Goal: Use online tool/utility: Use online tool/utility

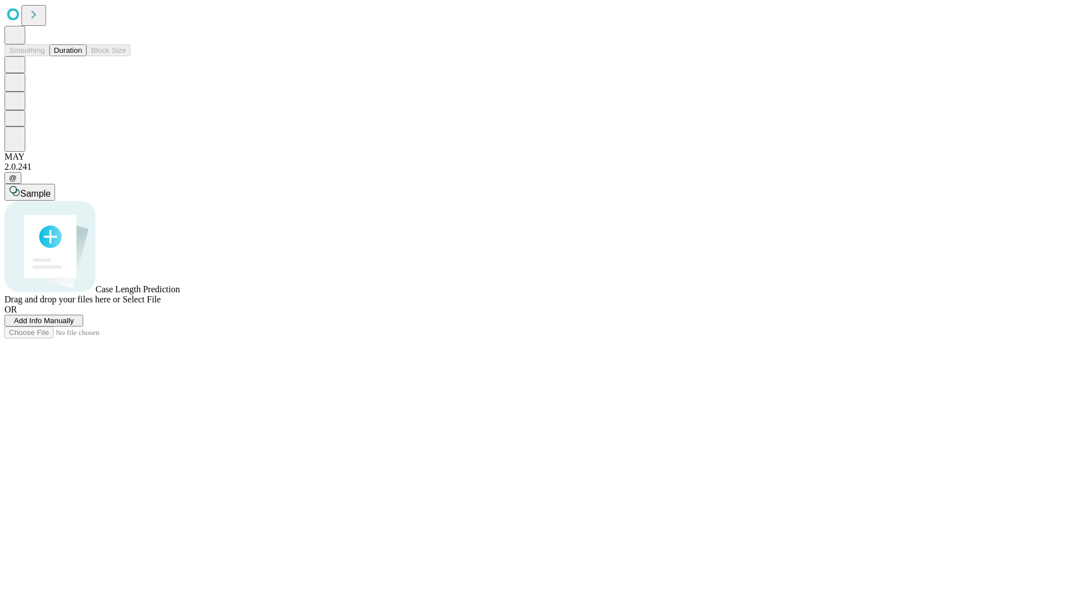
click at [82, 56] on button "Duration" at bounding box center [67, 50] width 37 height 12
click at [74, 325] on span "Add Info Manually" at bounding box center [44, 320] width 60 height 8
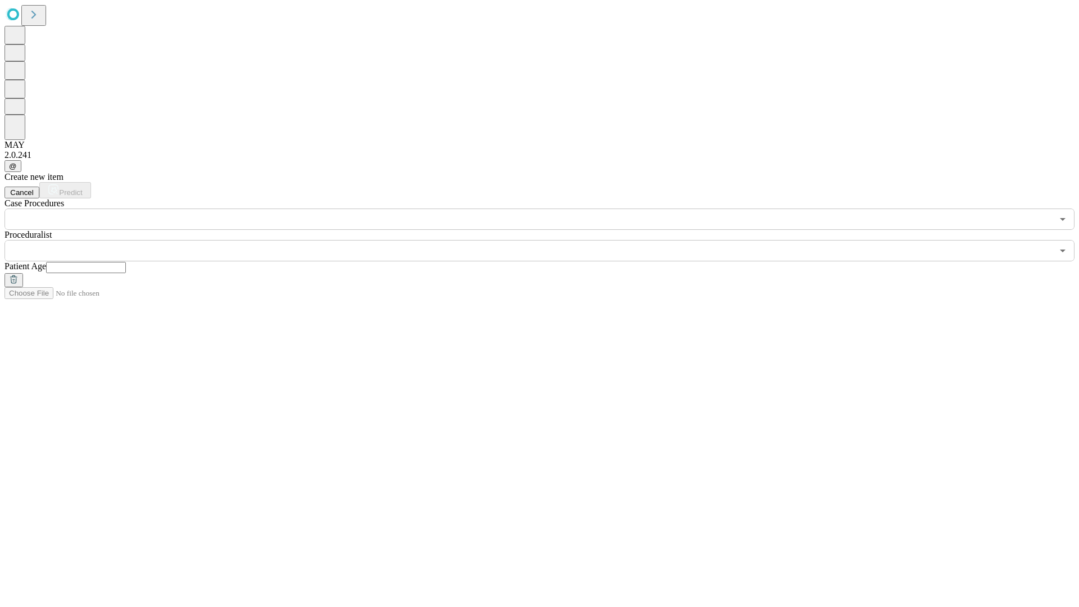
click at [126, 262] on input "text" at bounding box center [86, 267] width 80 height 11
type input "**"
click at [547, 240] on input "text" at bounding box center [528, 250] width 1048 height 21
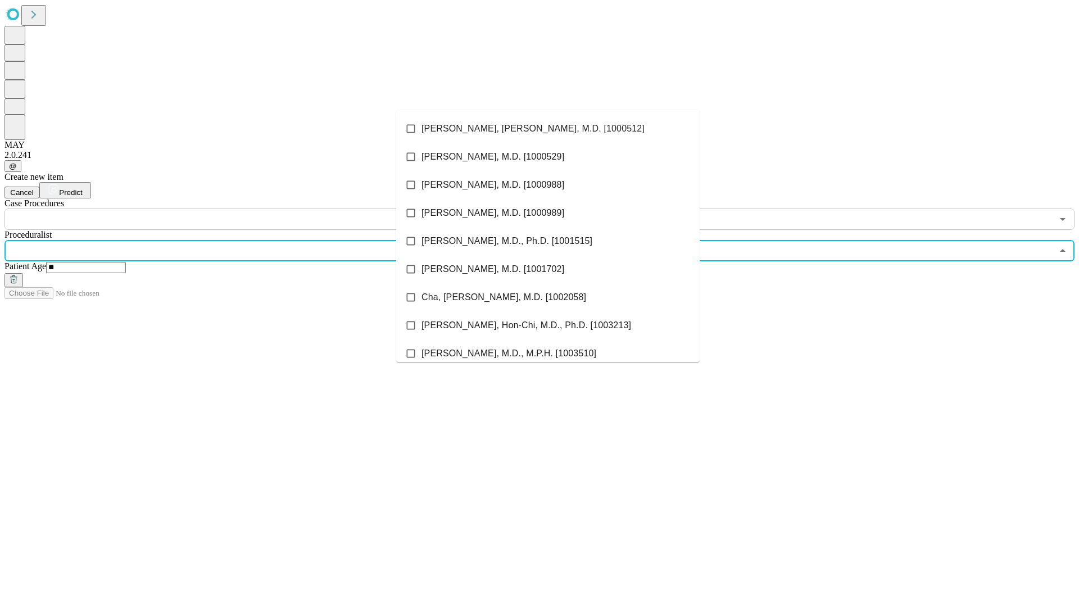
click at [548, 129] on li "[PERSON_NAME], [PERSON_NAME], M.D. [1000512]" at bounding box center [547, 129] width 303 height 28
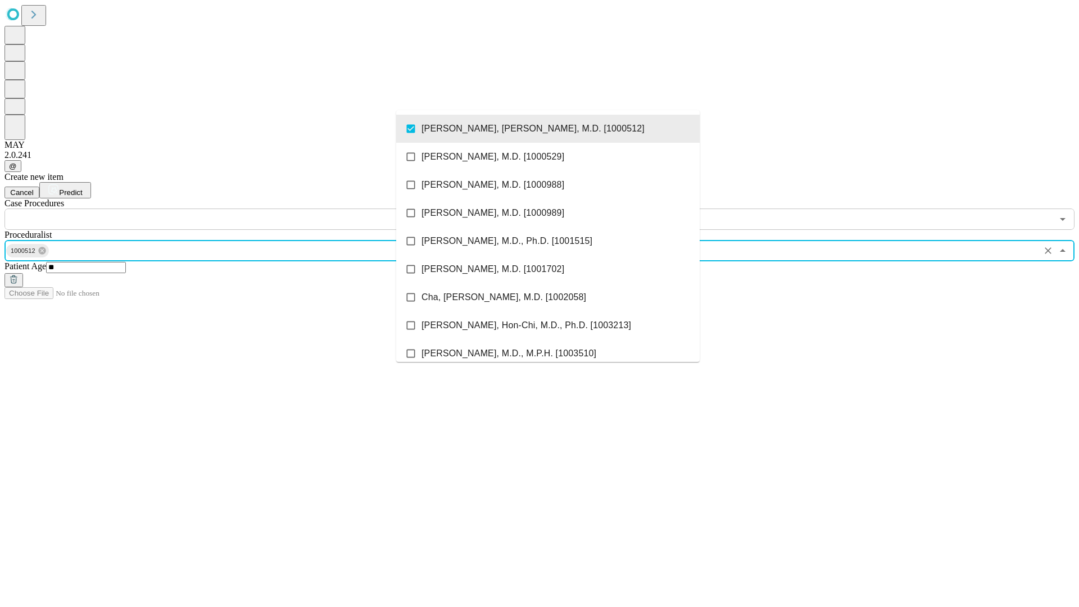
click at [236, 208] on input "text" at bounding box center [528, 218] width 1048 height 21
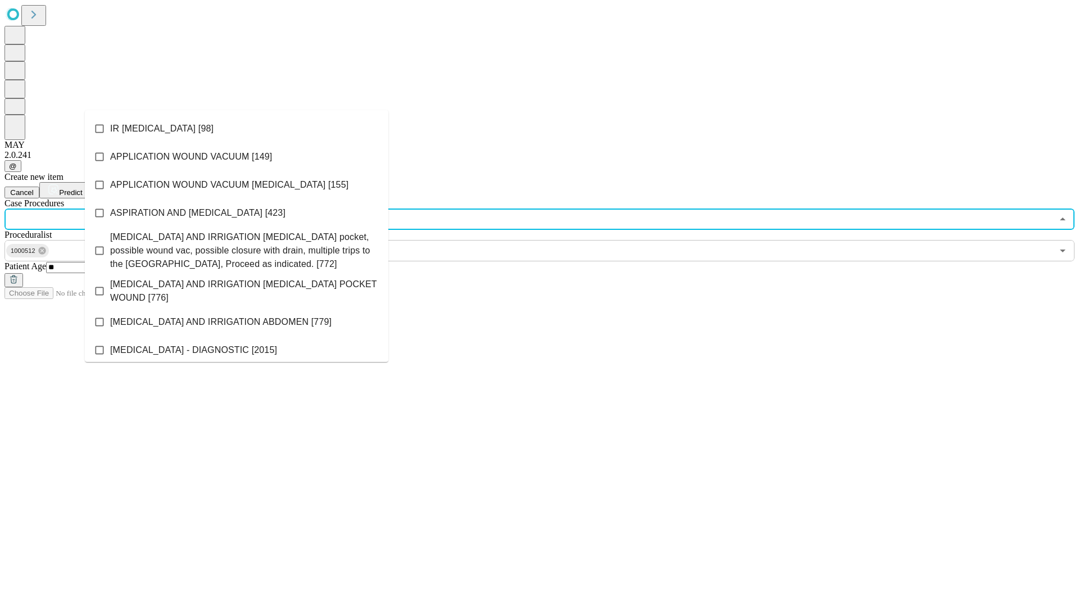
click at [237, 129] on li "IR [MEDICAL_DATA] [98]" at bounding box center [236, 129] width 303 height 28
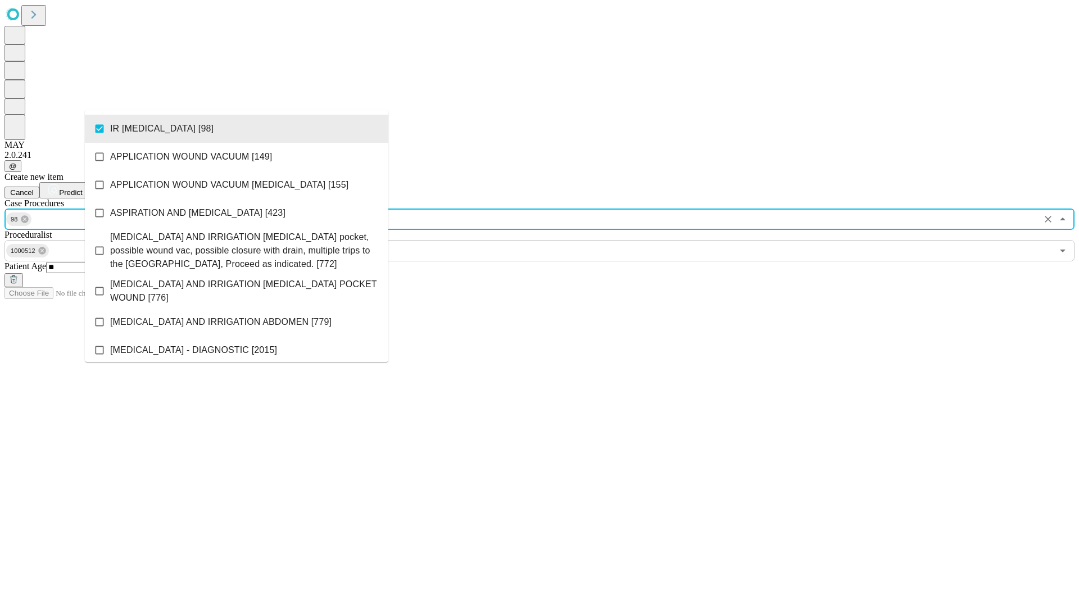
click at [82, 188] on span "Predict" at bounding box center [70, 192] width 23 height 8
